Goal: Transaction & Acquisition: Purchase product/service

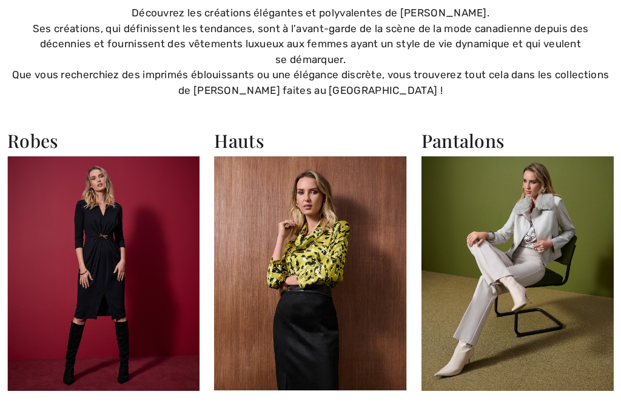
click at [529, 265] on img at bounding box center [517, 273] width 192 height 235
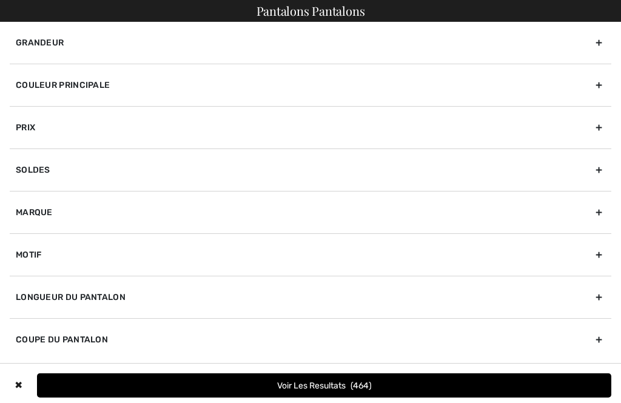
checkbox input "true"
click at [51, 212] on div "Marque" at bounding box center [310, 212] width 601 height 42
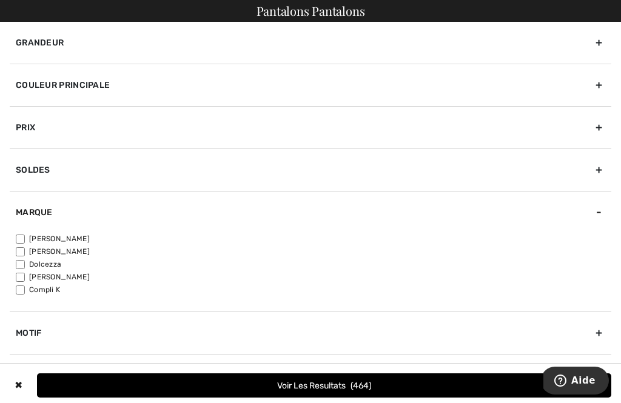
click at [24, 236] on input"] "[PERSON_NAME]" at bounding box center [20, 239] width 9 height 9
checkbox input"] "true"
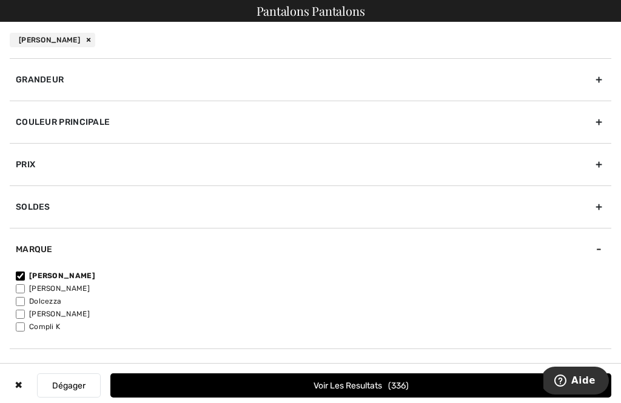
click at [86, 75] on div "Grandeur" at bounding box center [310, 79] width 601 height 42
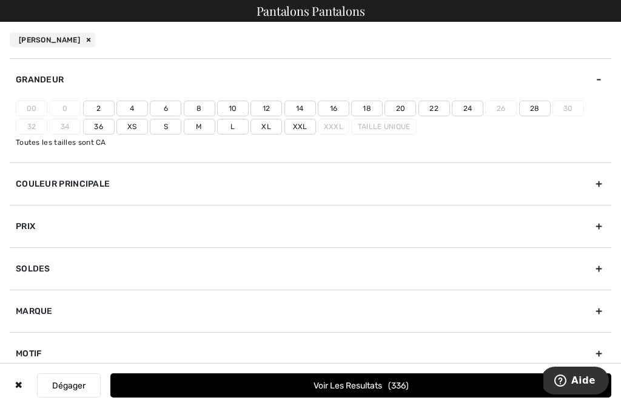
click at [404, 105] on label "20" at bounding box center [400, 109] width 32 height 16
click at [0, 0] on input"] "20" at bounding box center [0, 0] width 0 height 0
click at [349, 390] on button "Voir les resultats 142" at bounding box center [360, 385] width 501 height 24
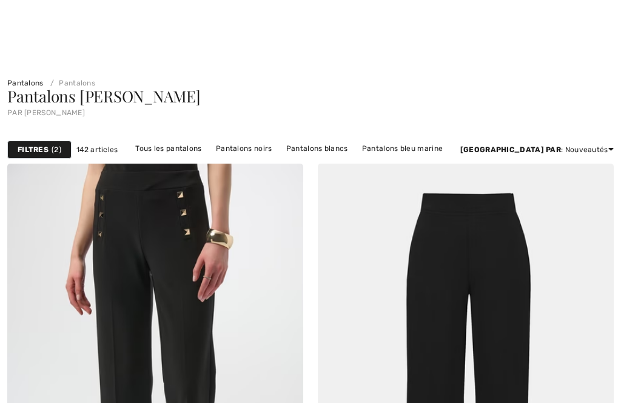
checkbox input "true"
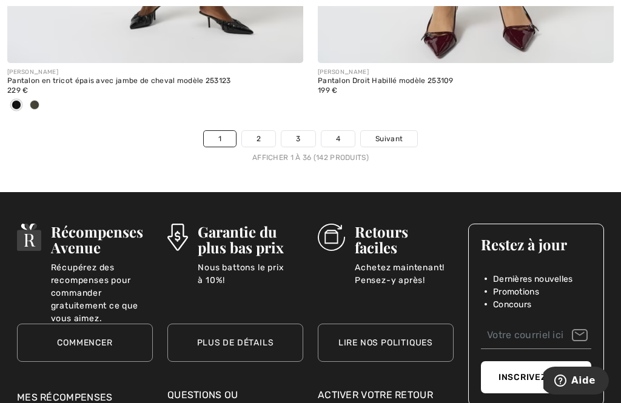
scroll to position [9394, 0]
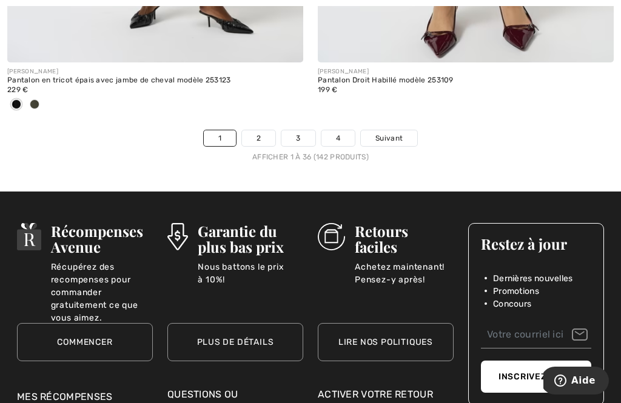
click at [271, 130] on link "2" at bounding box center [258, 138] width 33 height 16
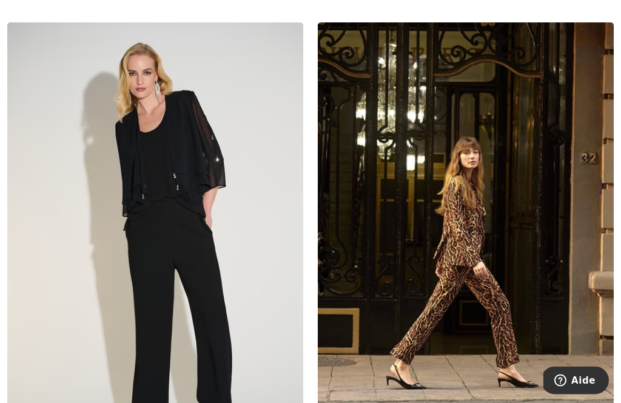
scroll to position [5749, 0]
click at [491, 310] on img at bounding box center [466, 244] width 296 height 444
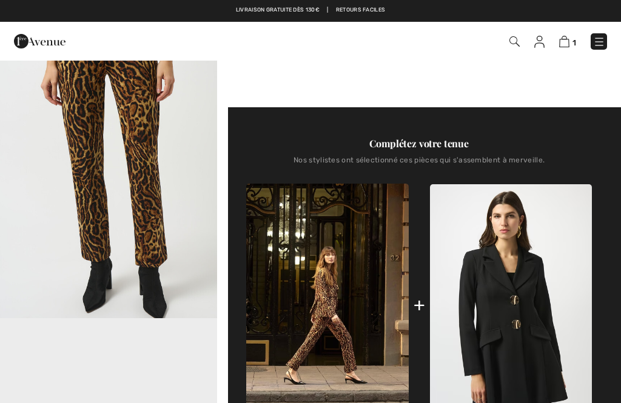
checkbox input "true"
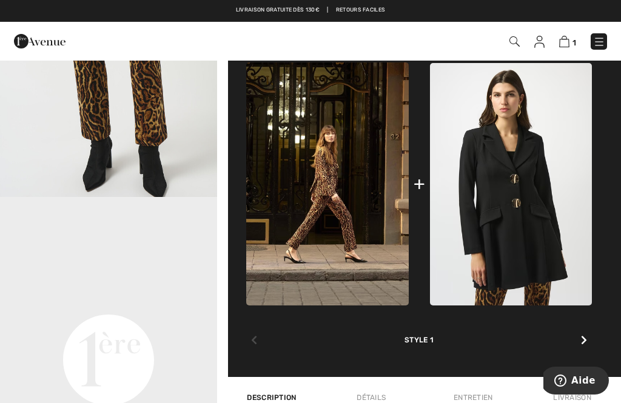
scroll to position [514, 0]
click at [505, 200] on img at bounding box center [511, 184] width 162 height 243
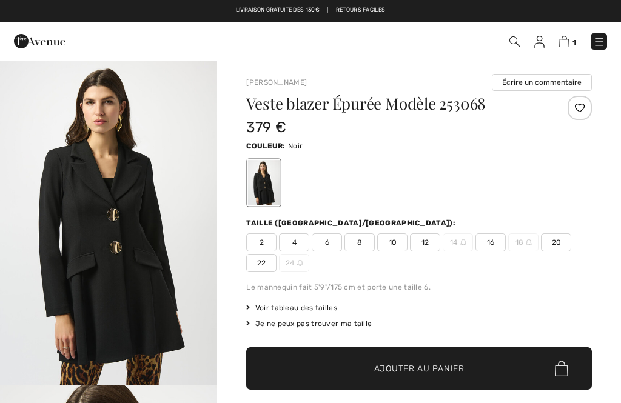
checkbox input "true"
